Goal: Information Seeking & Learning: Find specific fact

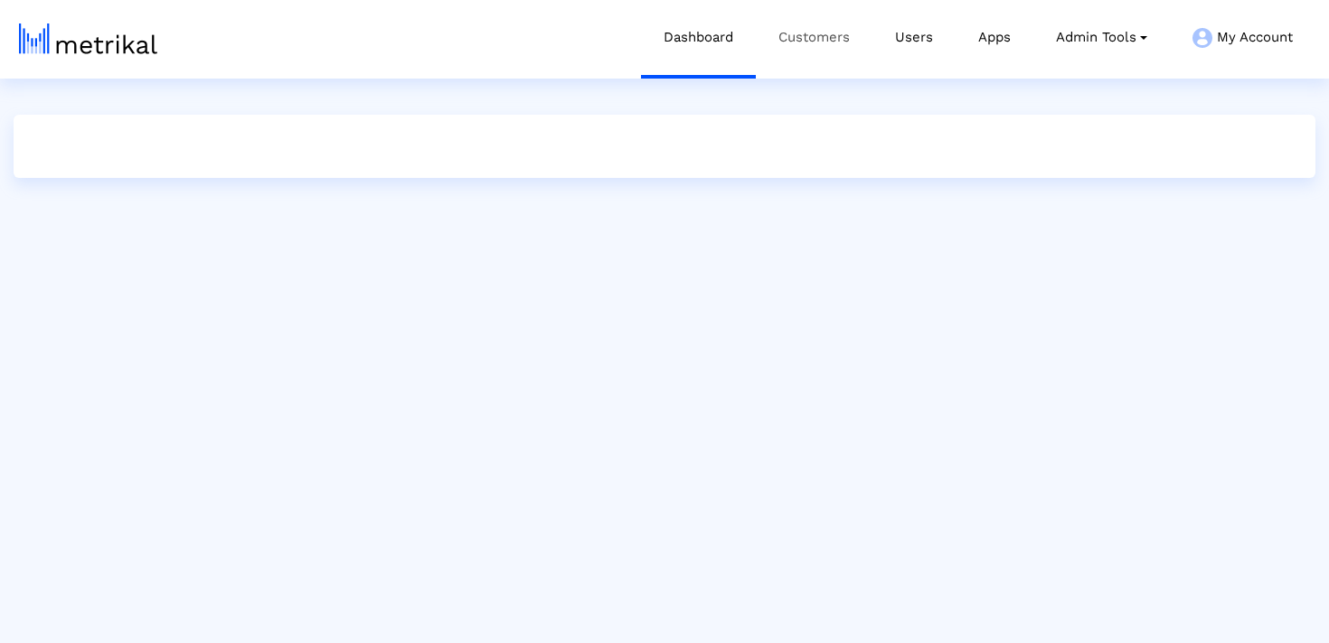
click at [802, 51] on link "Customers" at bounding box center [814, 37] width 117 height 75
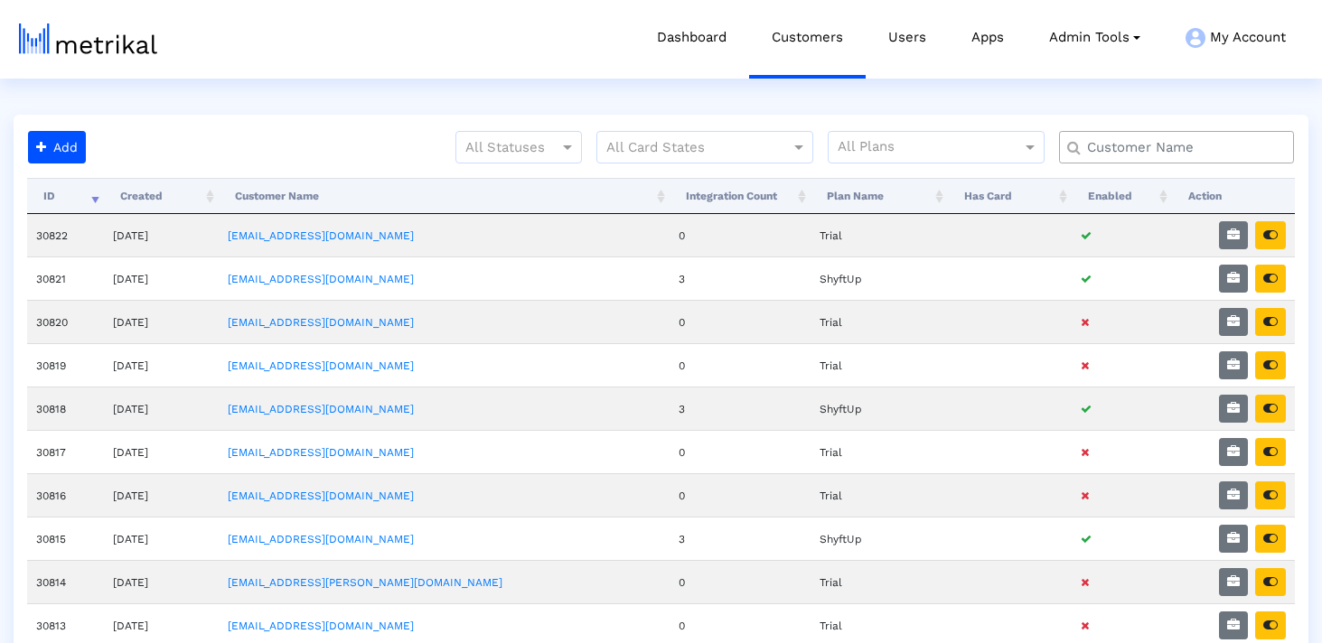
click at [1144, 156] on input "text" at bounding box center [1181, 147] width 212 height 19
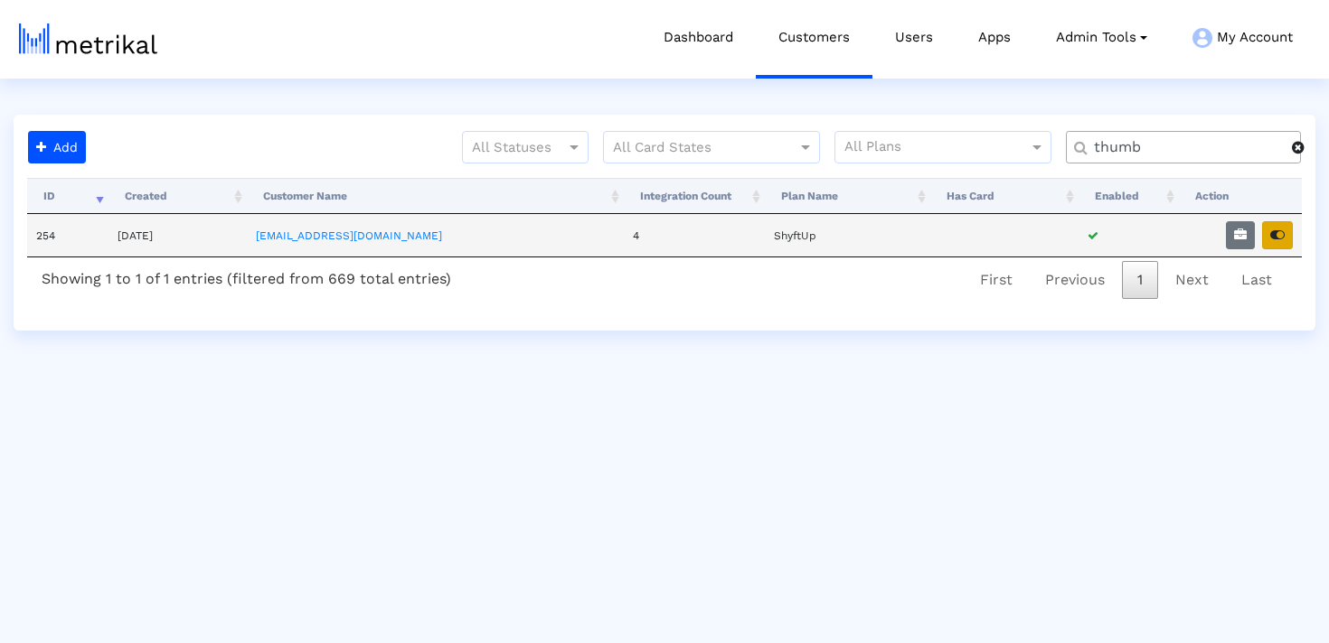
type input "thumb"
click at [1275, 236] on icon "button" at bounding box center [1277, 235] width 14 height 13
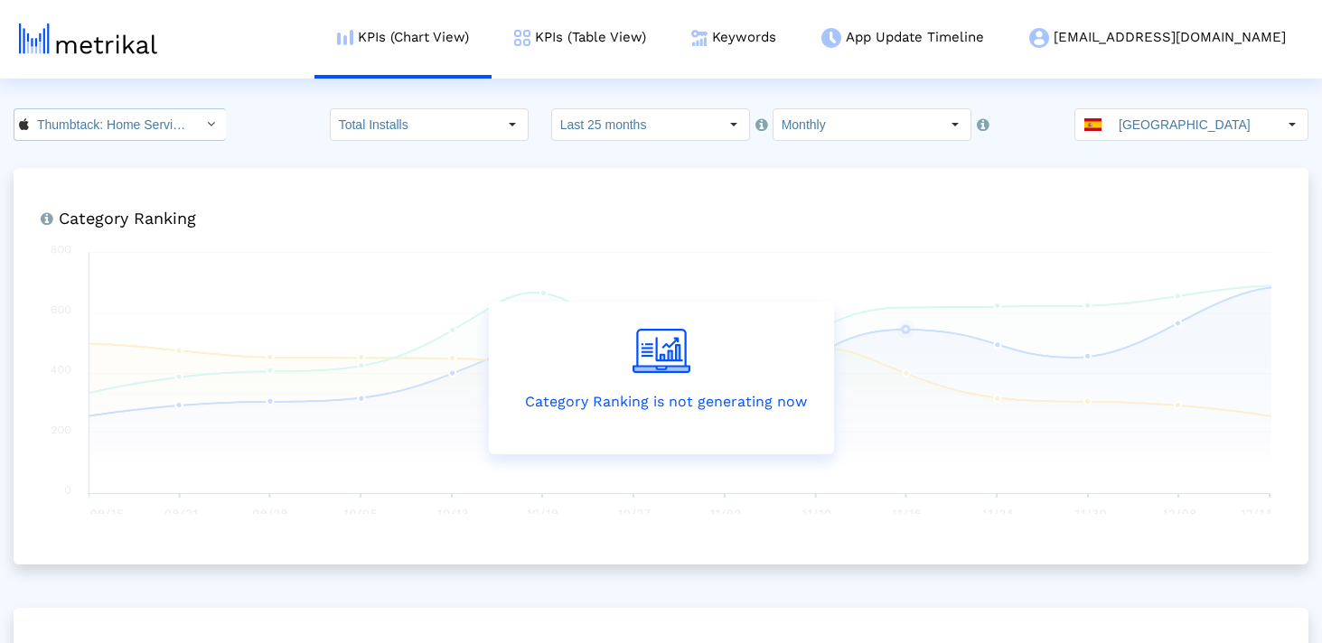
click at [159, 136] on input "Thumbtack: Home Service Pros < 852703300 >" at bounding box center [110, 124] width 163 height 31
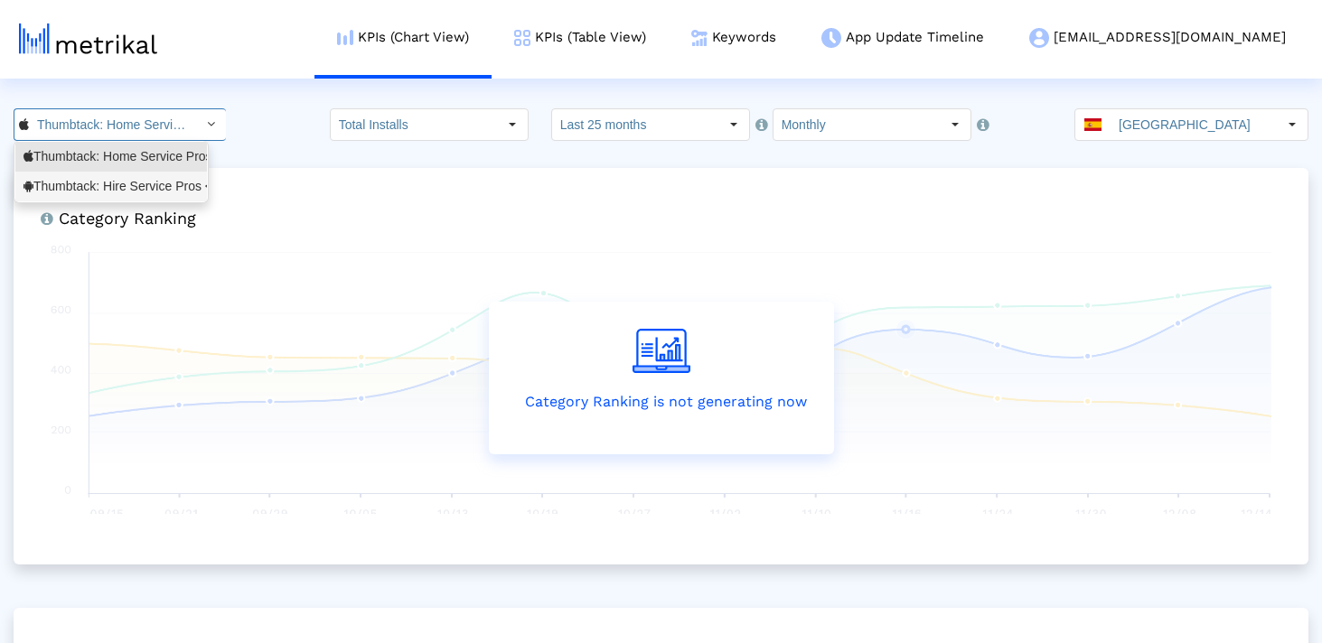
click at [145, 185] on div "Thumbtack: Hire Service Pros <com.thumbtack.consumer>" at bounding box center [110, 186] width 175 height 17
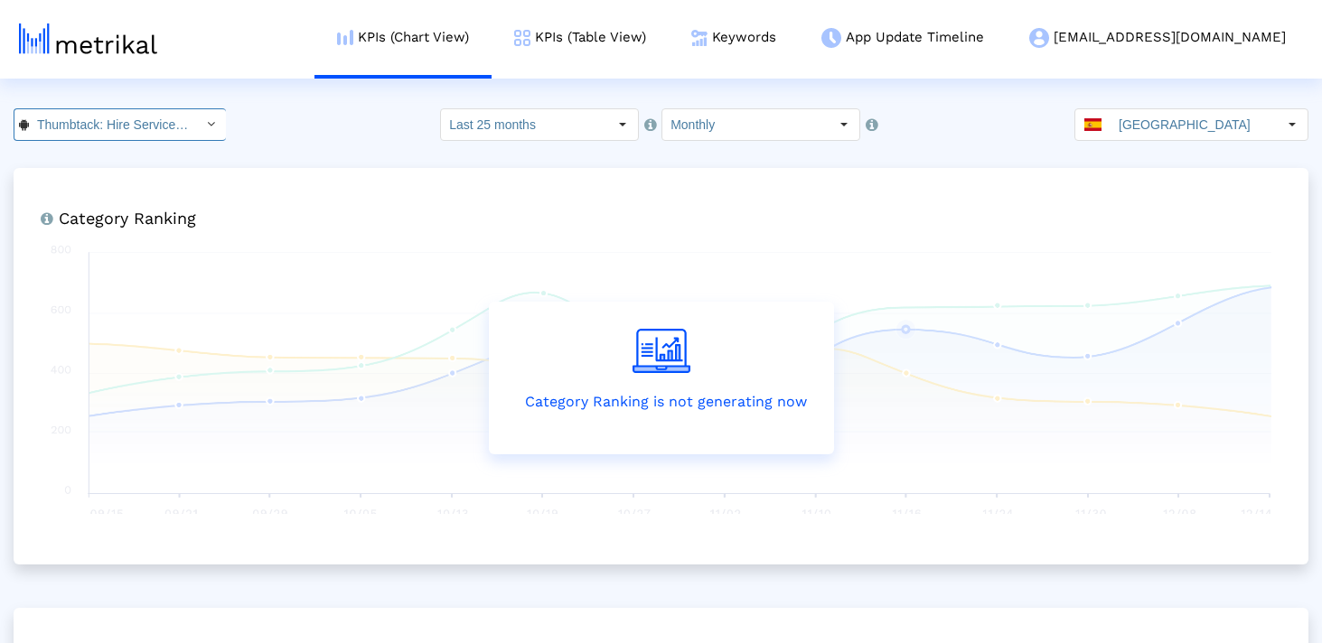
scroll to position [0, 207]
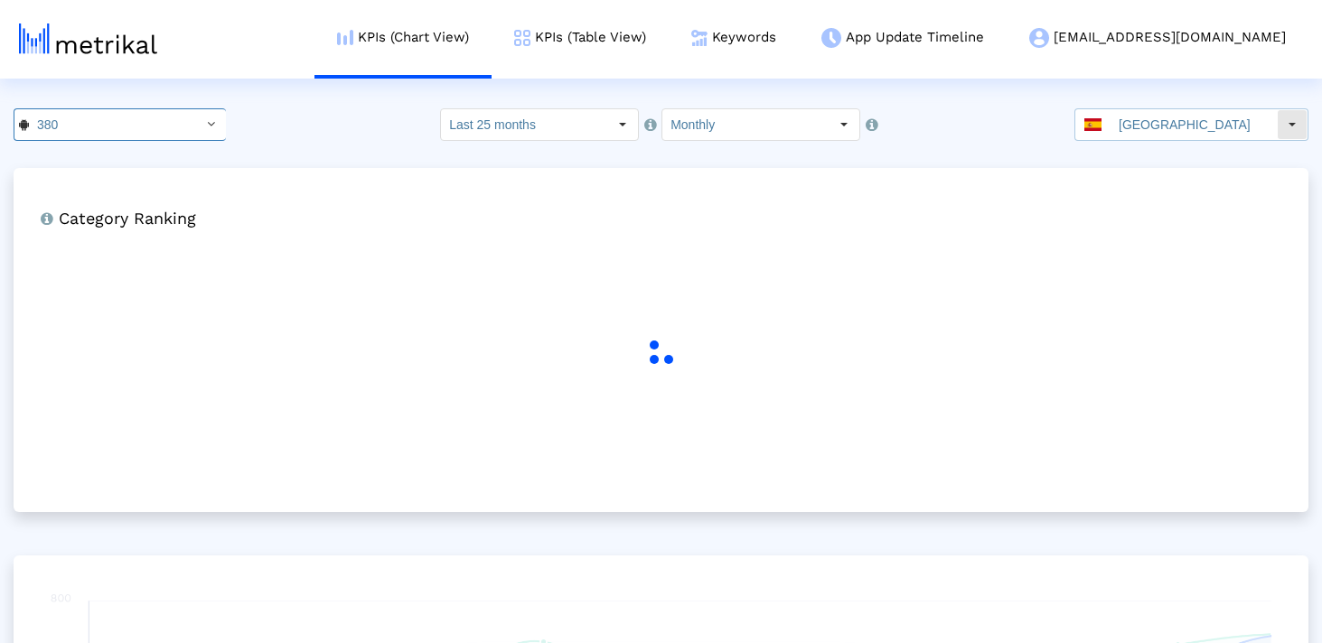
click at [1193, 124] on input "Spain" at bounding box center [1194, 124] width 166 height 31
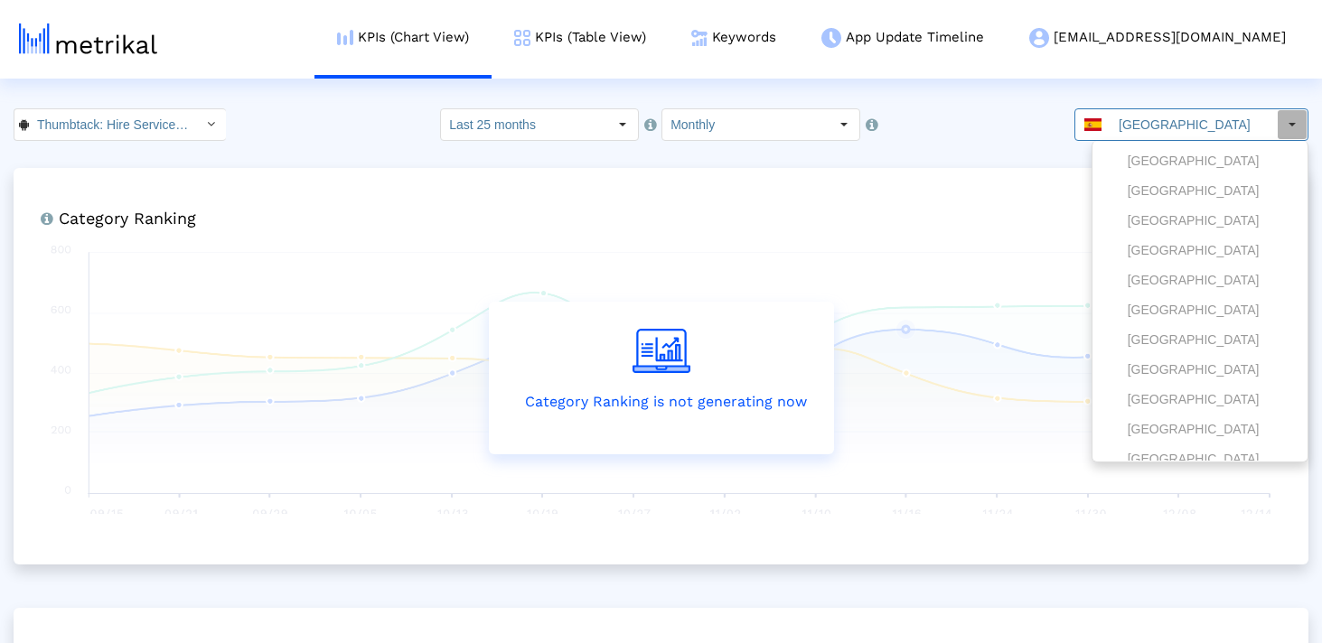
scroll to position [0, 0]
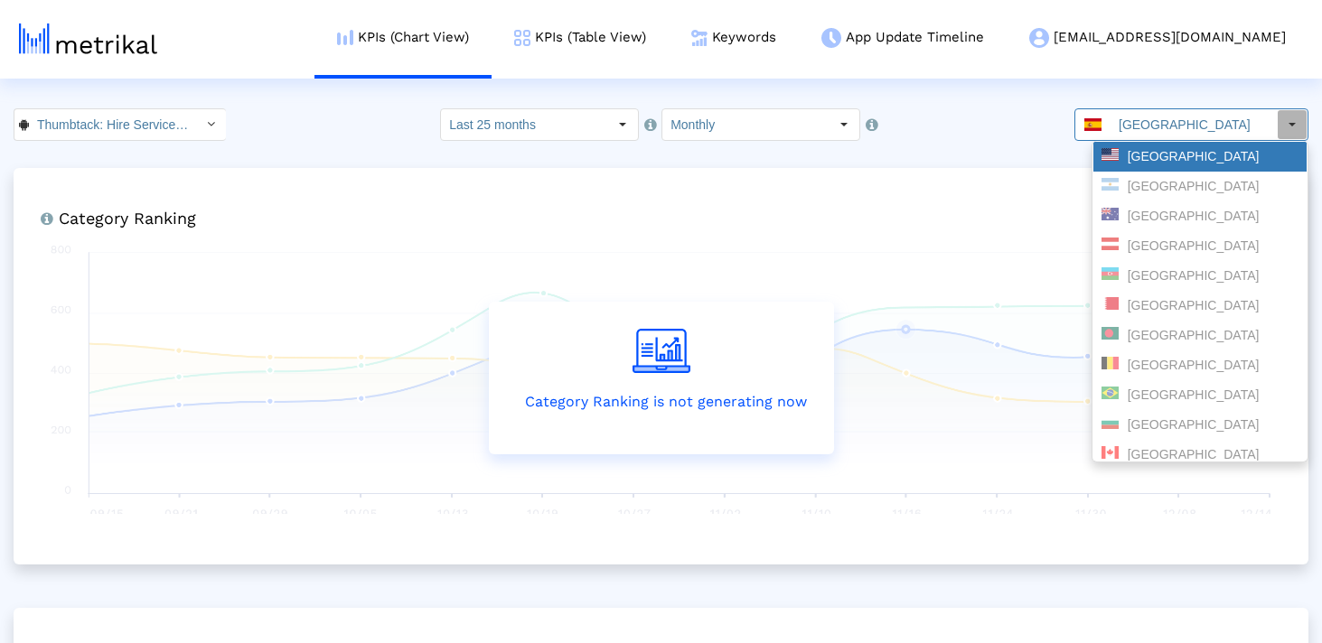
click at [1165, 153] on div "United States" at bounding box center [1200, 156] width 197 height 17
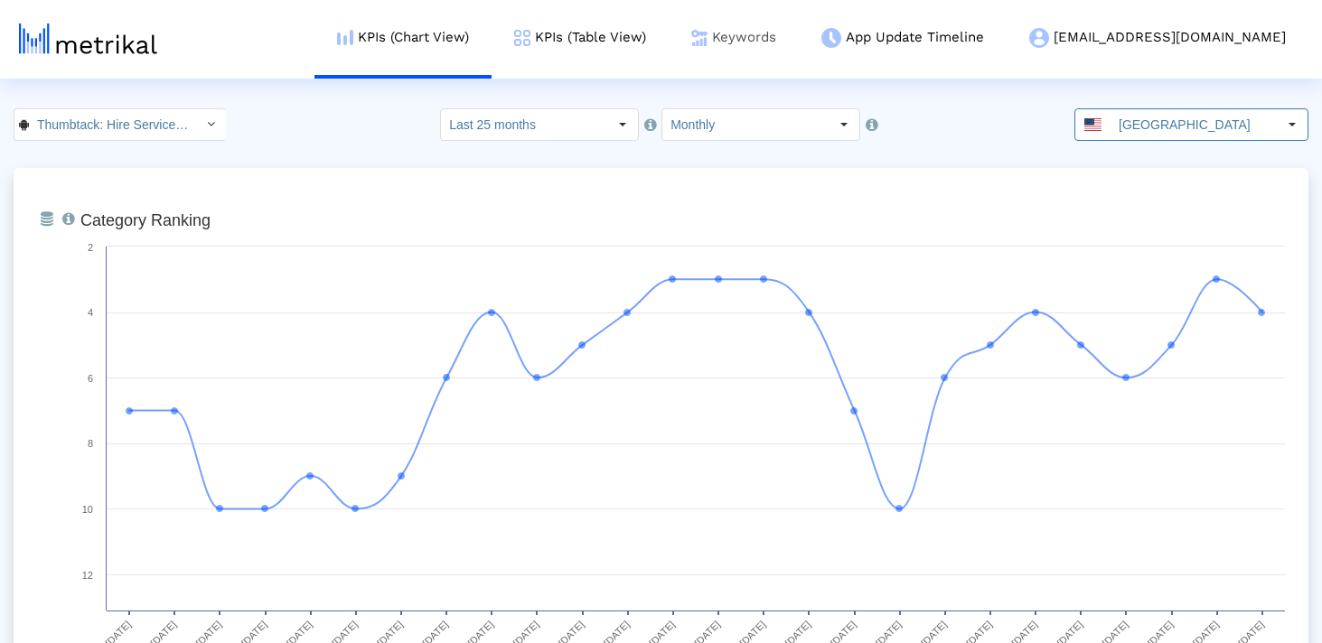
click at [775, 29] on link "Keywords" at bounding box center [734, 37] width 130 height 75
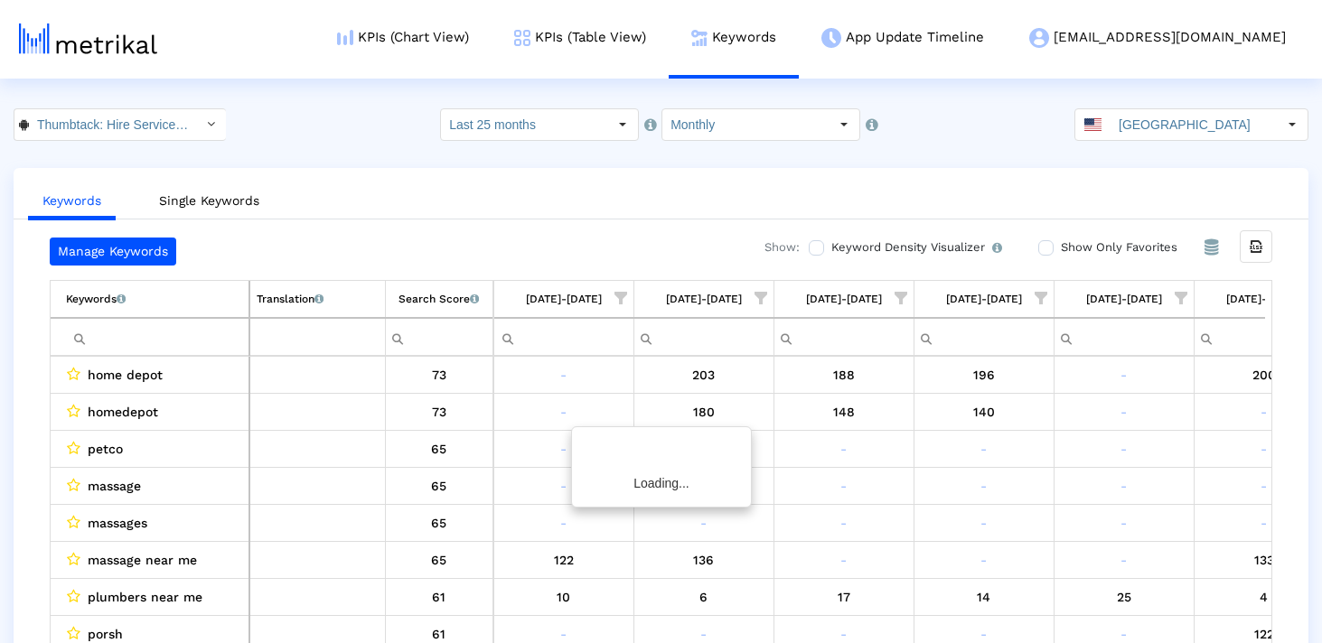
scroll to position [0, 2730]
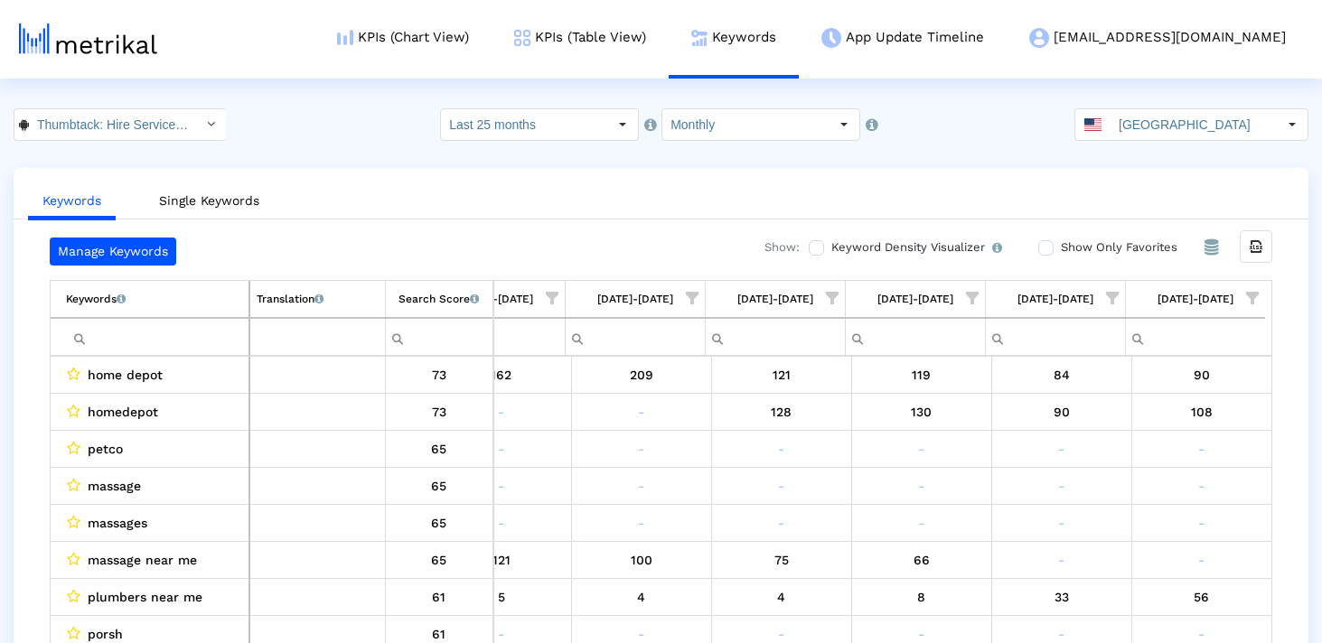
click at [138, 327] on input "Filter cell" at bounding box center [157, 338] width 183 height 30
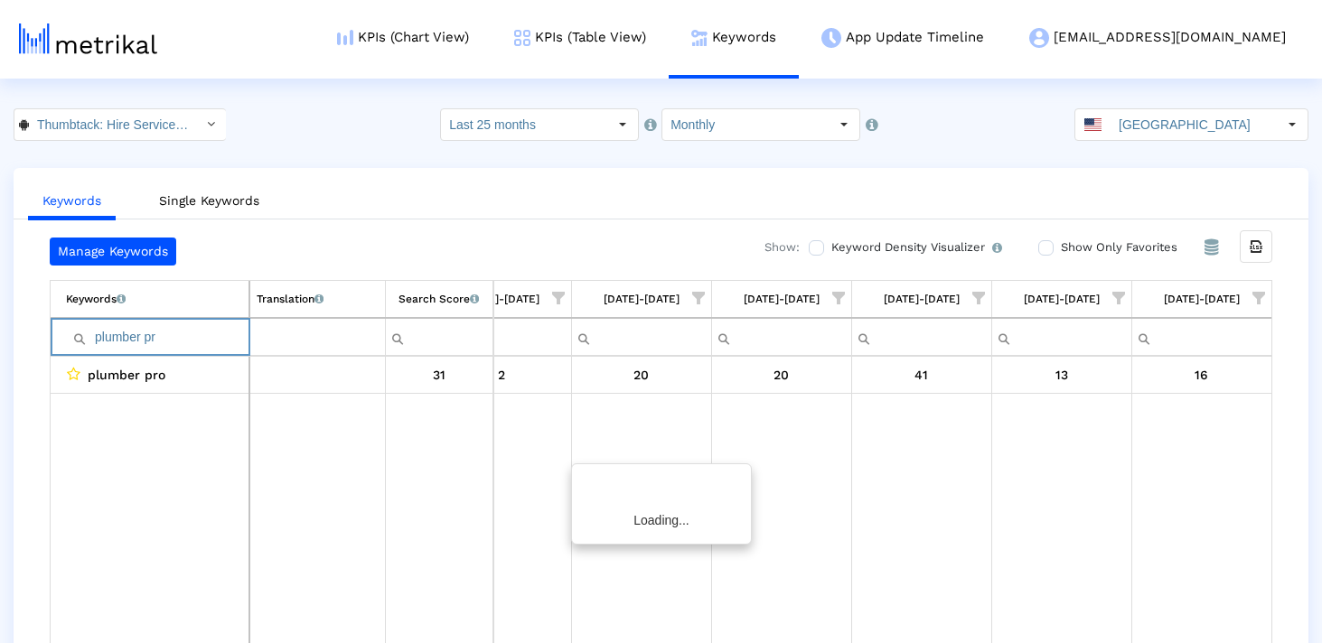
scroll to position [0, 2724]
click at [189, 327] on input "plumber pr" at bounding box center [157, 338] width 183 height 30
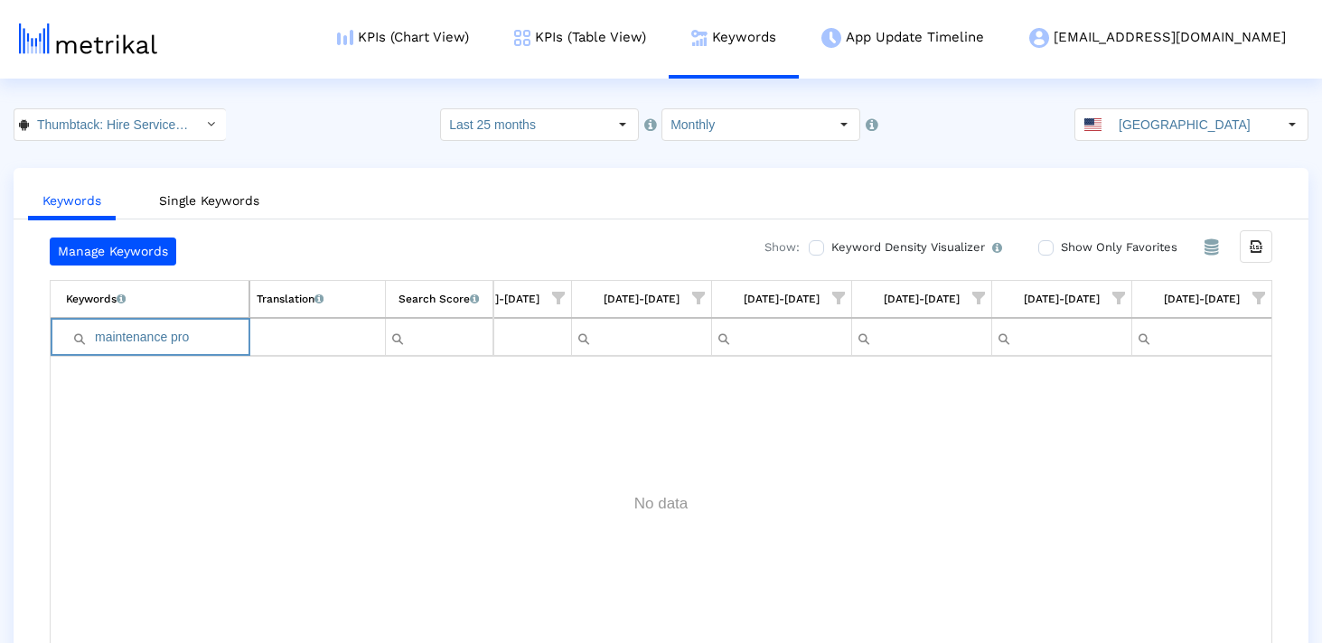
click at [153, 336] on input "maintenance pro" at bounding box center [157, 338] width 183 height 30
click at [193, 333] on input "maintenance pro" at bounding box center [157, 338] width 183 height 30
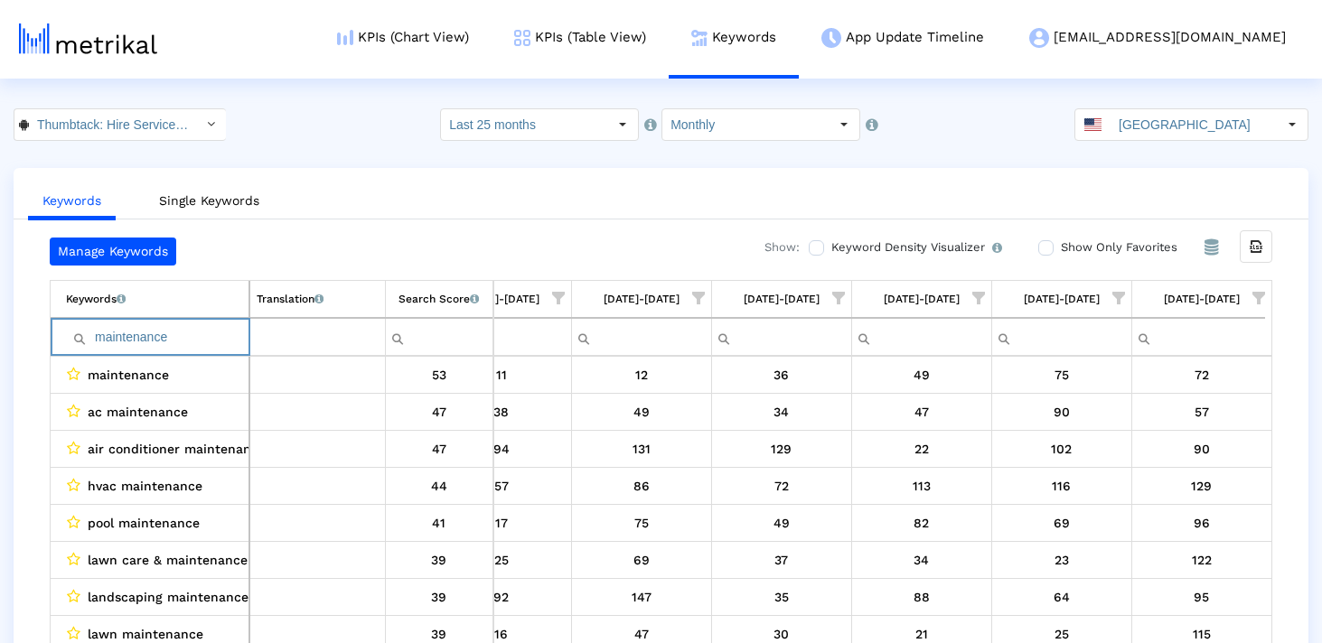
click at [200, 331] on input "maintenance" at bounding box center [157, 338] width 183 height 30
paste input "repair pros"
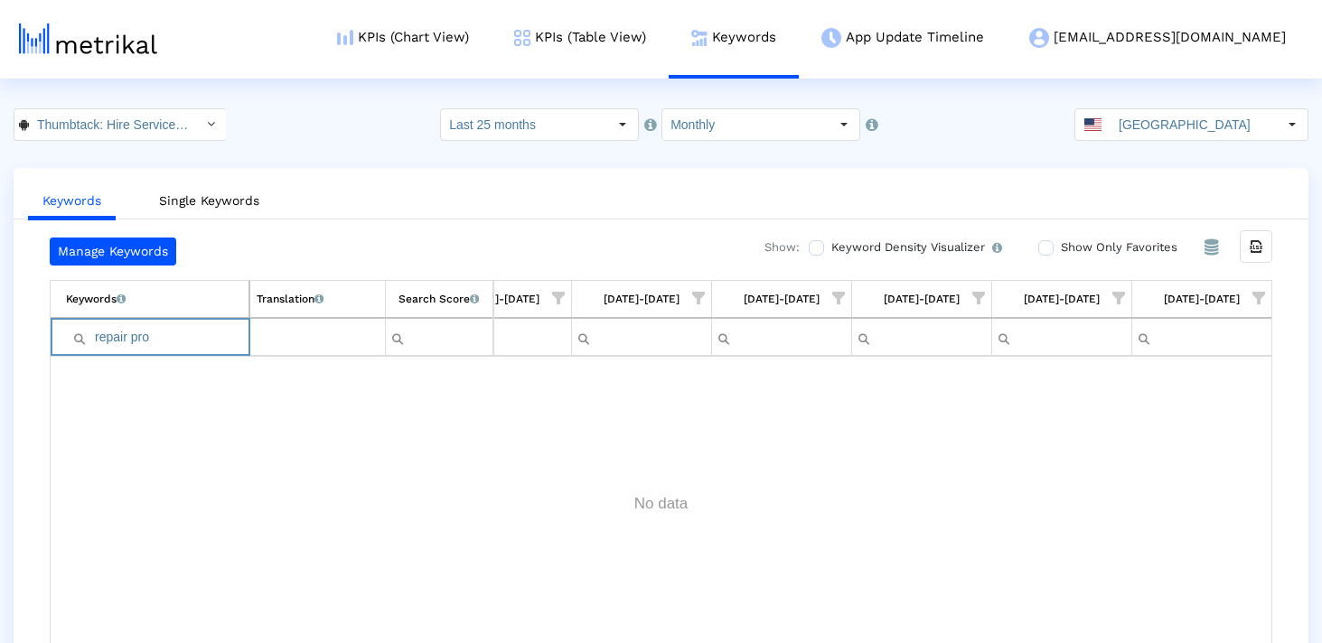
click at [200, 331] on input "repair pro" at bounding box center [157, 338] width 183 height 30
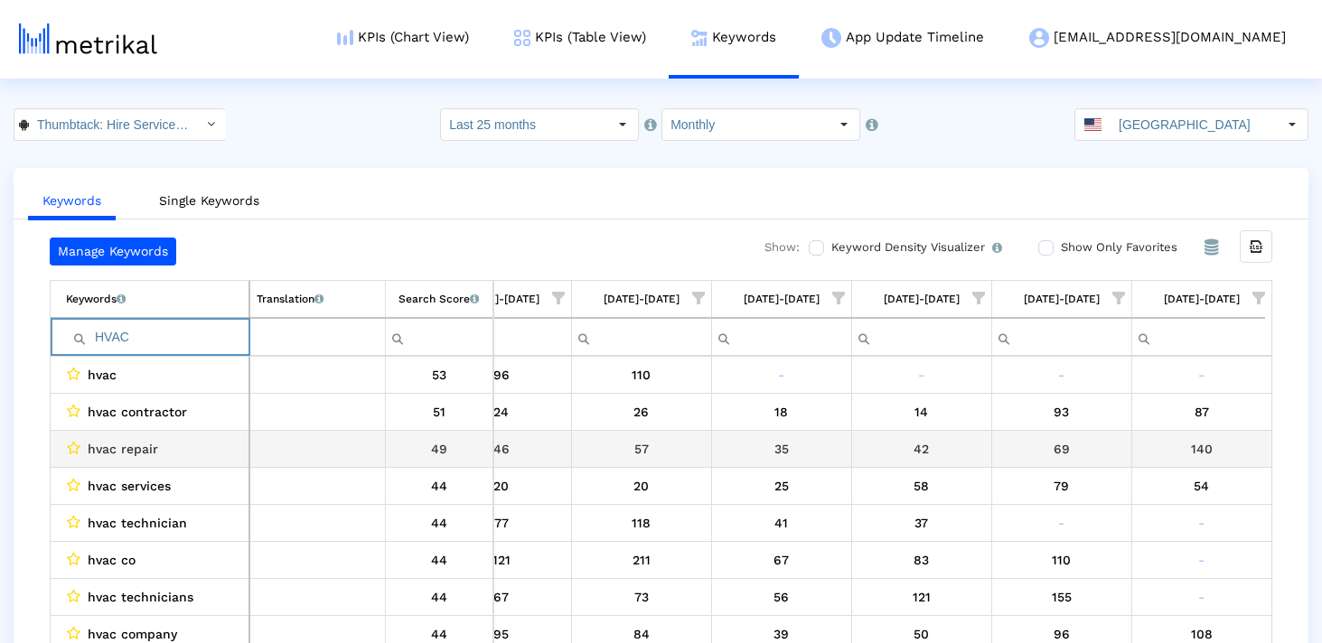
scroll to position [10, 0]
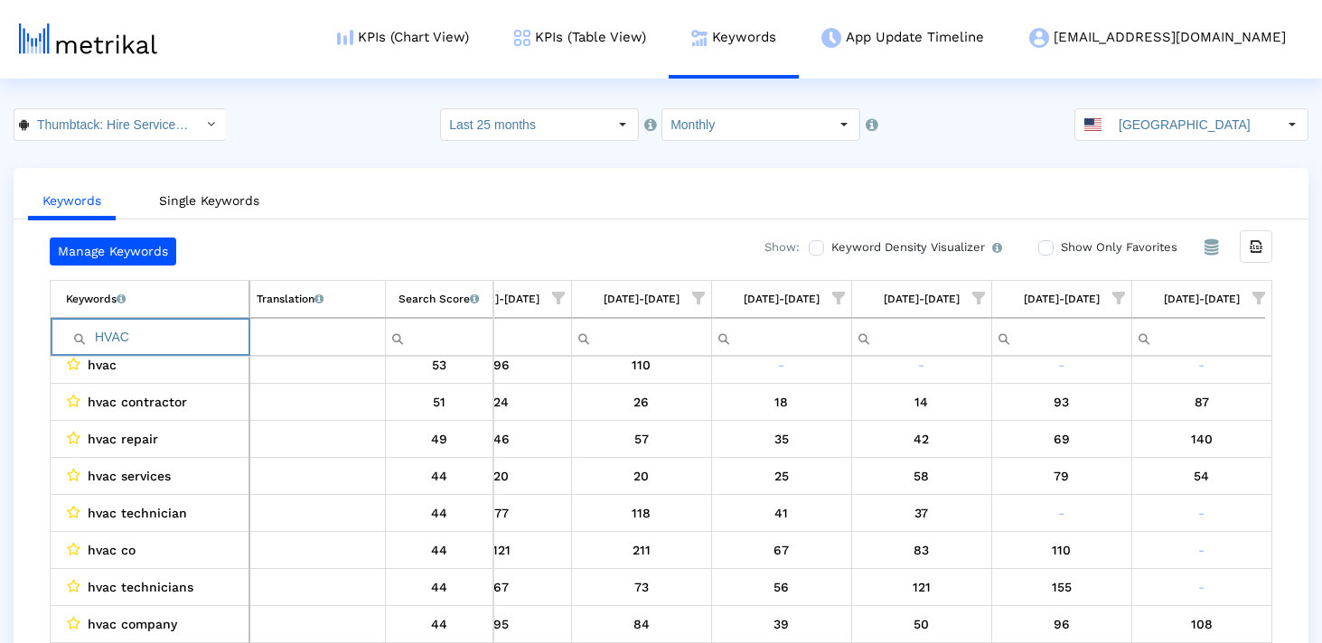
click at [195, 333] on input "HVAC" at bounding box center [157, 338] width 183 height 30
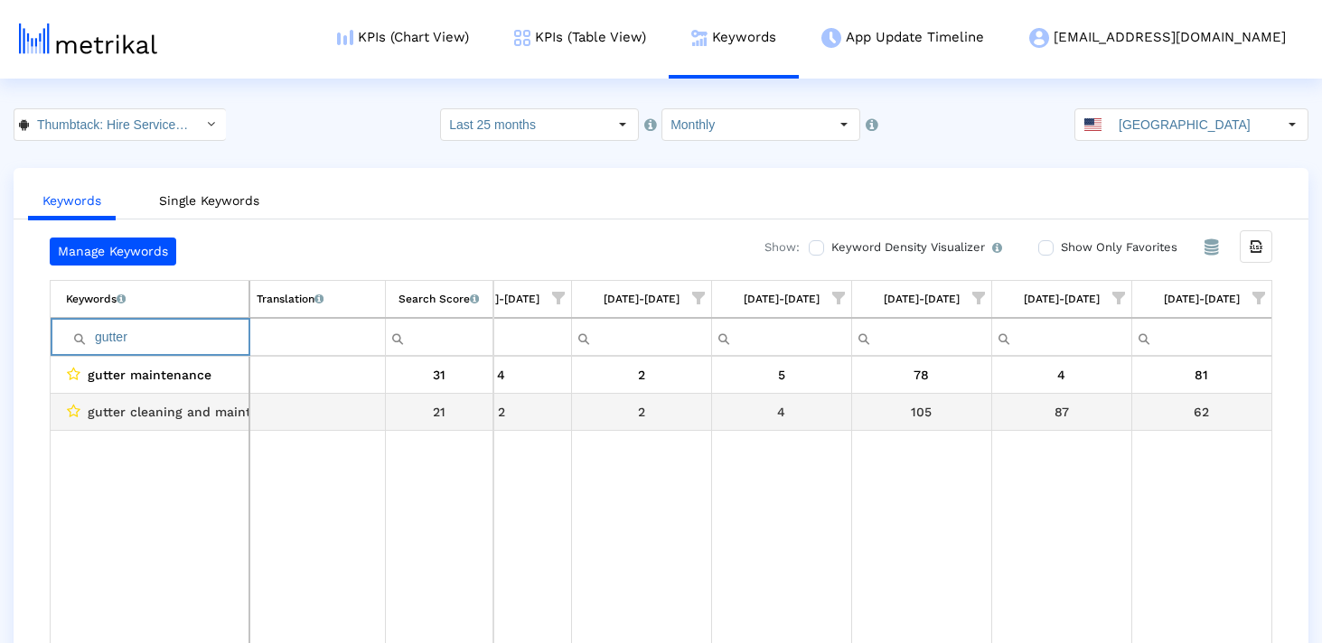
click at [200, 408] on span "gutter cleaning and maintenance" at bounding box center [192, 411] width 209 height 23
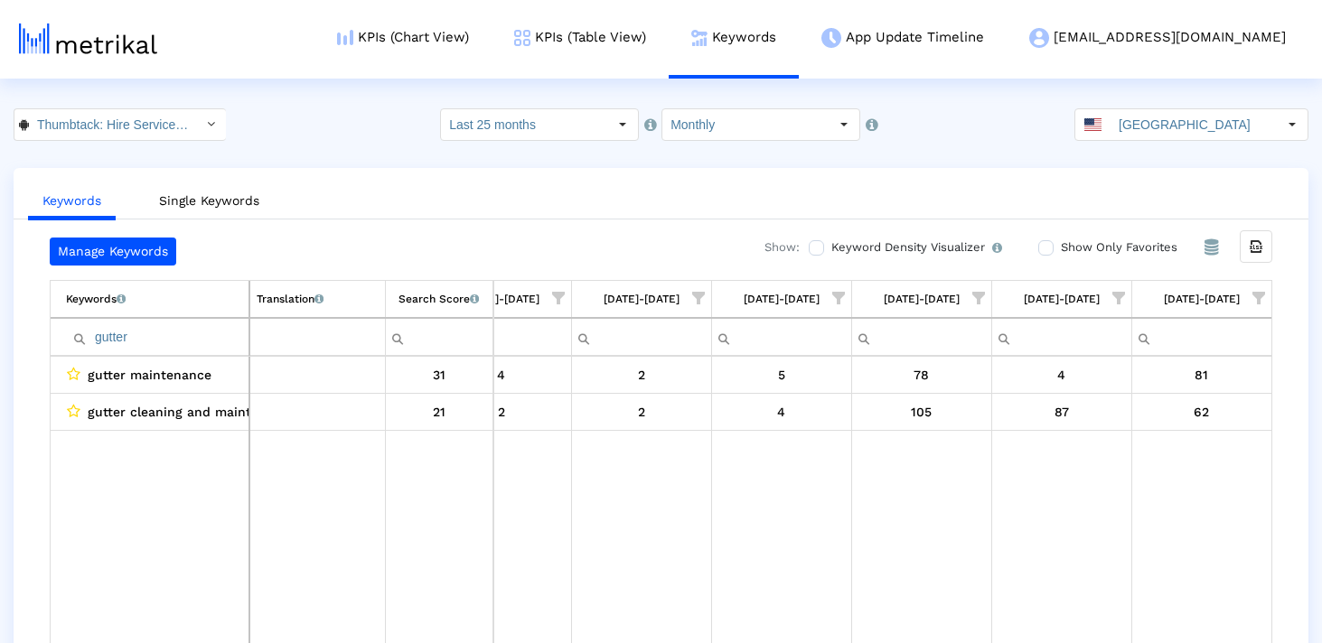
click at [115, 342] on input "gutter" at bounding box center [157, 338] width 183 height 30
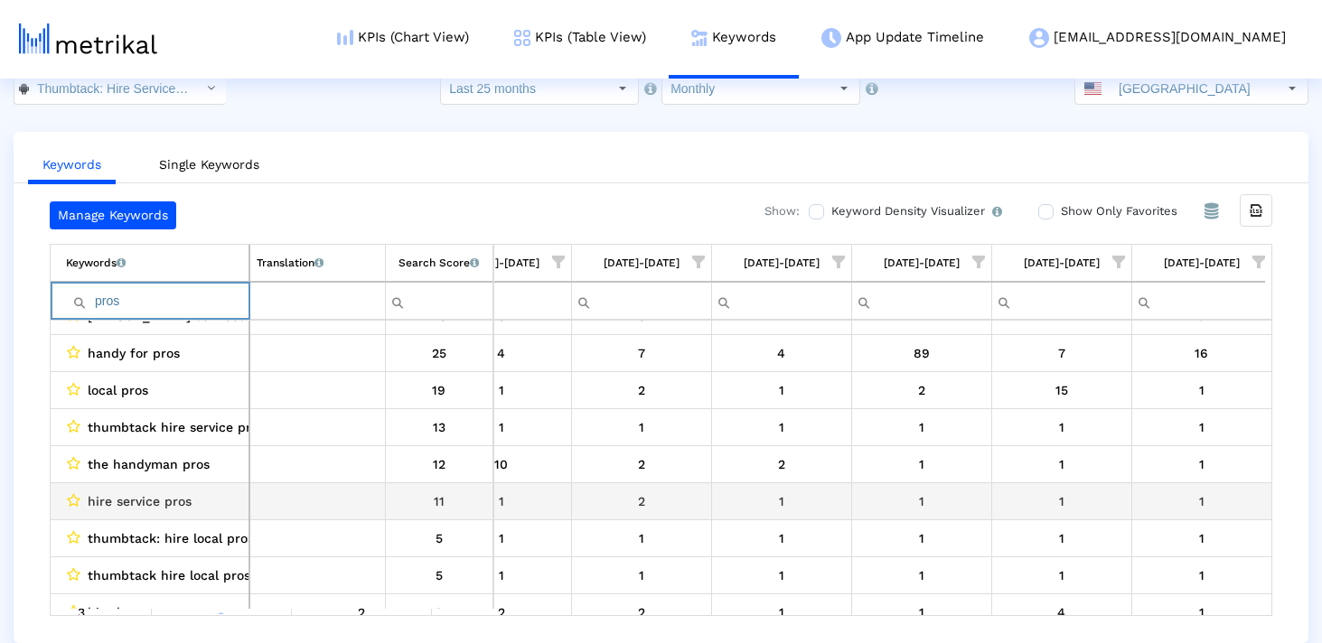
scroll to position [193, 2724]
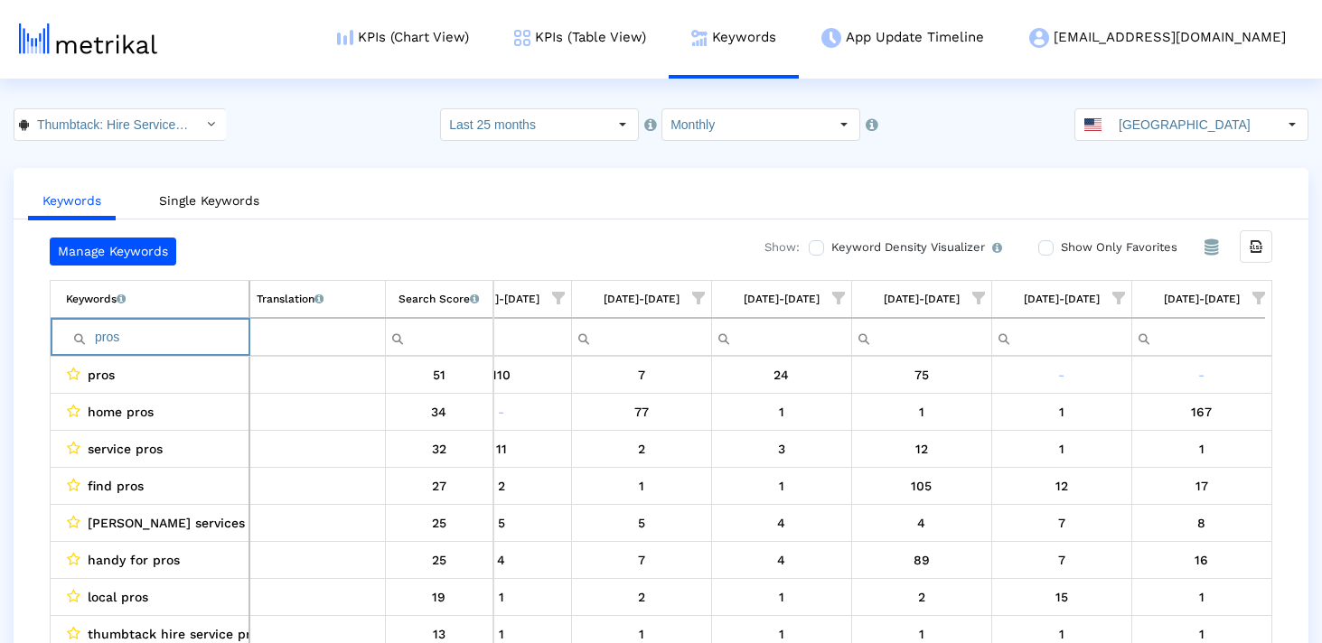
click at [159, 335] on input "pros" at bounding box center [157, 338] width 183 height 30
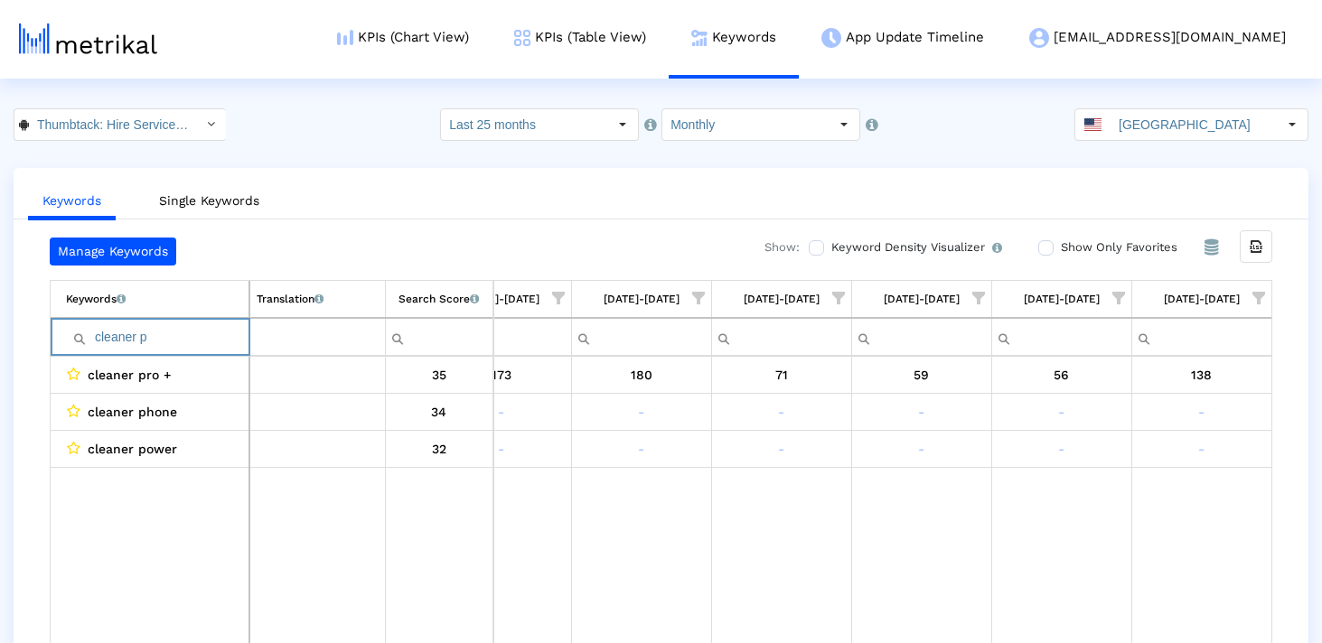
click at [178, 344] on input "cleaner p" at bounding box center [157, 338] width 183 height 30
click at [136, 345] on input "HVAC re" at bounding box center [157, 338] width 183 height 30
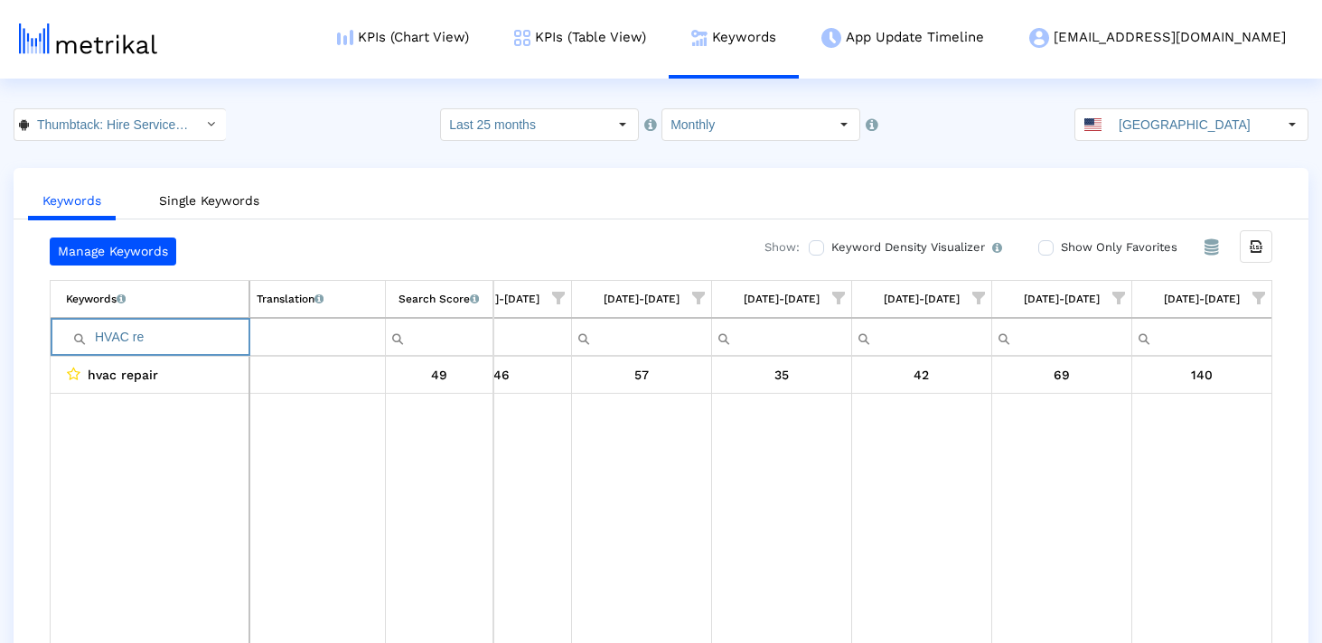
click at [136, 345] on input "HVAC re" at bounding box center [157, 338] width 183 height 30
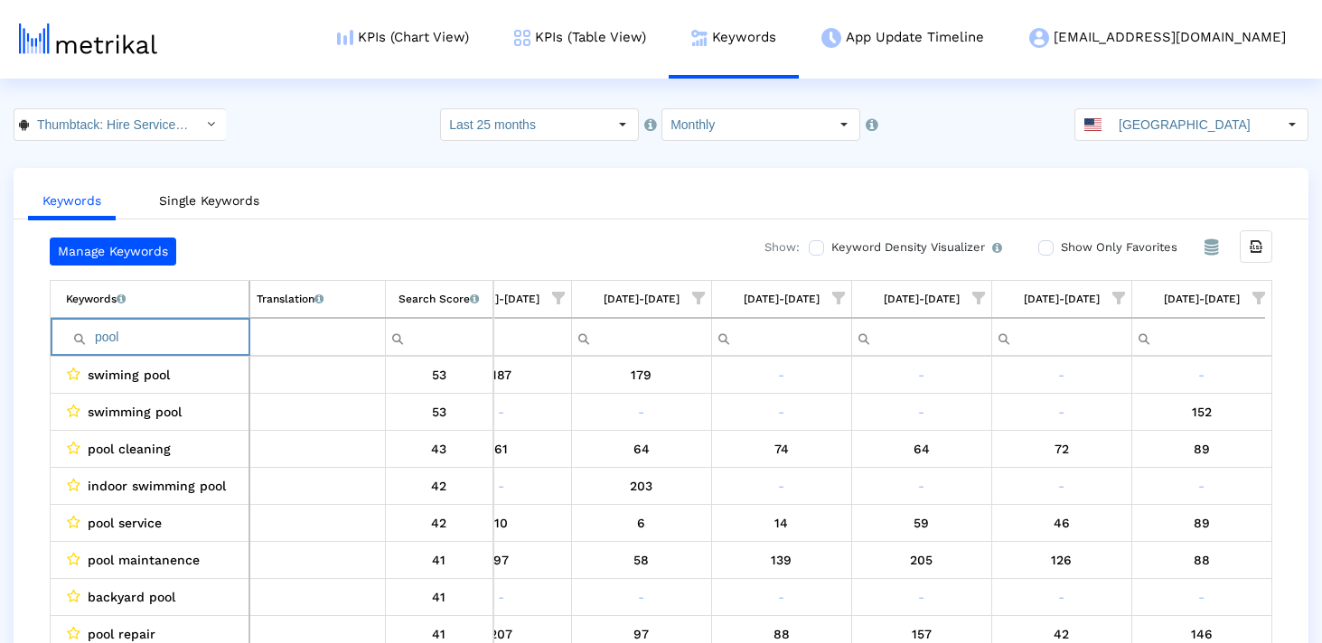
click at [167, 337] on input "pool" at bounding box center [157, 338] width 183 height 30
paste input "yard cleaning"
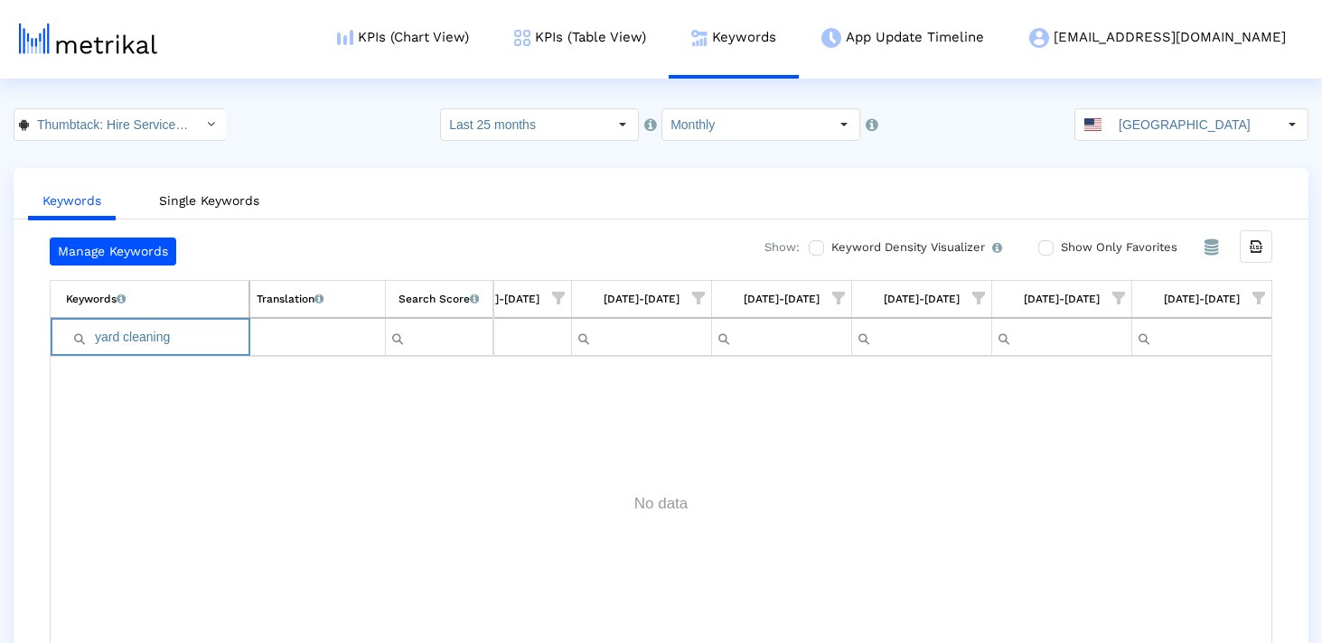
click at [162, 347] on input "yard cleaning" at bounding box center [157, 338] width 183 height 30
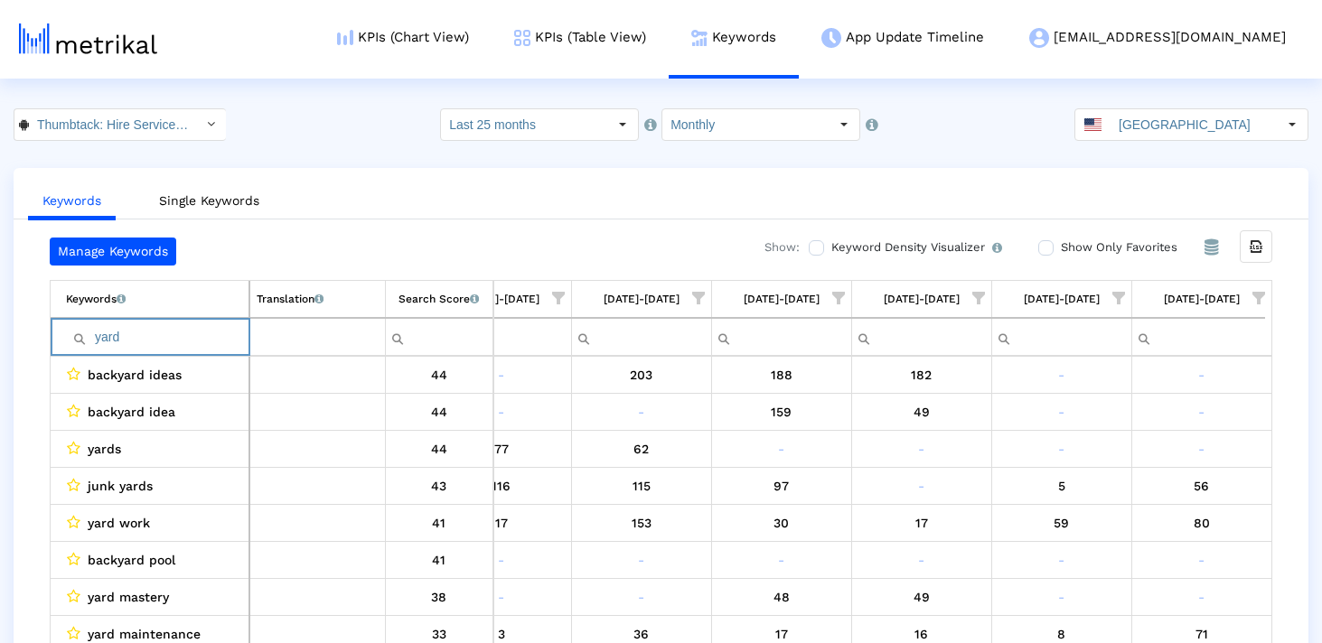
click at [149, 326] on input "yard" at bounding box center [157, 338] width 183 height 30
paste input "restoration"
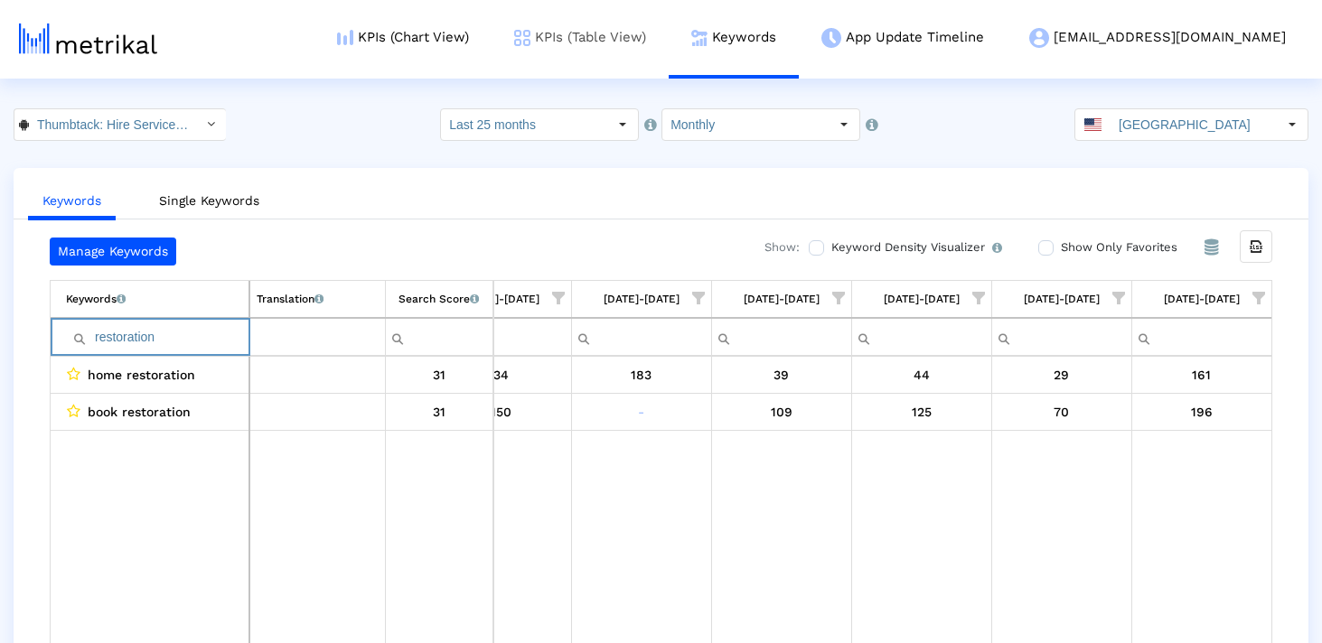
type input "restoration"
